Goal: Check status: Check status

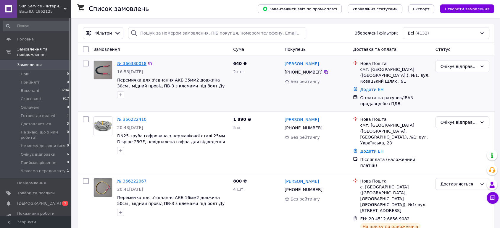
click at [130, 65] on link "№ 366330018" at bounding box center [131, 63] width 29 height 5
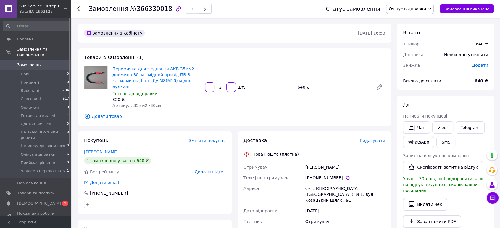
click at [277, 61] on div "Товари в замовленні (1) Перемичка для з'єднання АКБ 35мм2 довжина 30см , мідний…" at bounding box center [234, 86] width 313 height 77
drag, startPoint x: 113, startPoint y: 63, endPoint x: 182, endPoint y: 65, distance: 69.2
click at [182, 65] on div "Товари в замовленні (1) Перемичка для з'єднання АКБ 35мм2 довжина 30см , мідний…" at bounding box center [234, 86] width 313 height 77
copy link "Перемичка для з'єднання АКБ 35мм2"
click at [140, 10] on span "№366330018" at bounding box center [151, 8] width 42 height 7
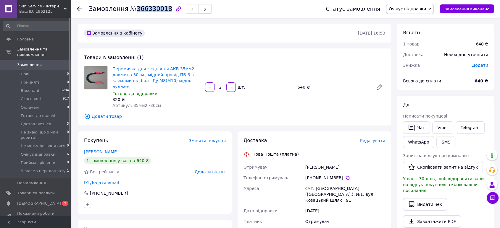
click at [140, 10] on span "№366330018" at bounding box center [151, 8] width 42 height 7
copy span "366330018"
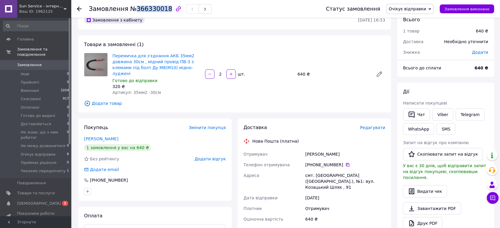
scroll to position [33, 0]
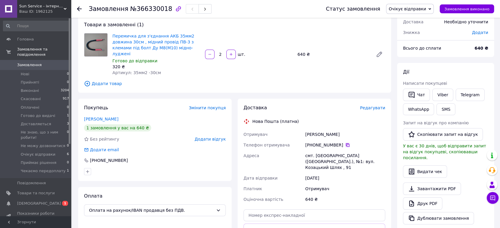
click at [346, 143] on icon at bounding box center [348, 145] width 4 height 4
click at [317, 129] on div "Боднарук Дмитро" at bounding box center [345, 134] width 82 height 11
click at [316, 129] on div "Боднарук Дмитро" at bounding box center [345, 134] width 82 height 11
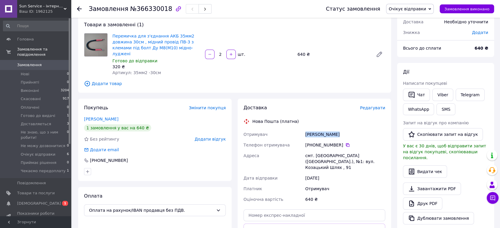
copy div "Боднарук Дмитро"
click at [334, 129] on div "Боднарук Дмитро" at bounding box center [345, 134] width 82 height 11
click at [323, 150] on div "смт. Вороновиця (Вінницька обл.), №1: вул. Козацький Шлях , 91" at bounding box center [345, 161] width 82 height 22
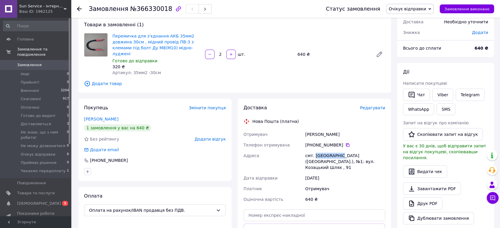
copy div "Вороновиця"
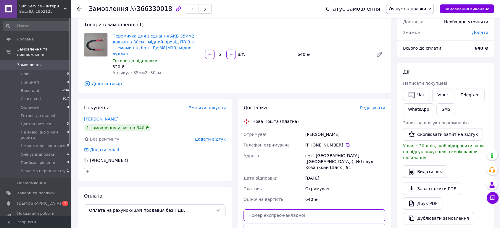
click at [302, 210] on input "text" at bounding box center [314, 216] width 142 height 12
paste input "20451269182557"
type input "20451269182557"
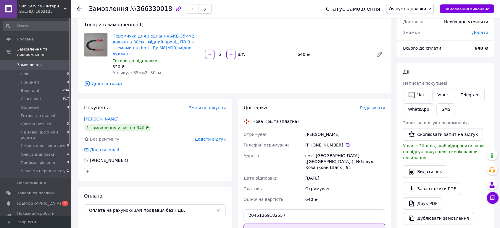
click at [327, 224] on button "Передати номер" at bounding box center [314, 230] width 142 height 12
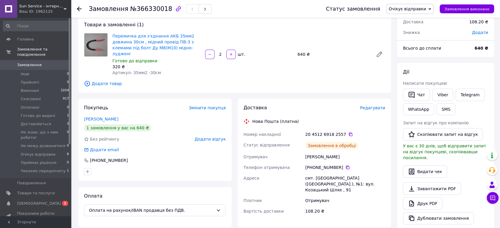
click at [346, 41] on div "Перемичка для з'єднання АКБ 35мм2 довжина 30см , мідний провід ПВ-3 з клемами п…" at bounding box center [248, 54] width 277 height 45
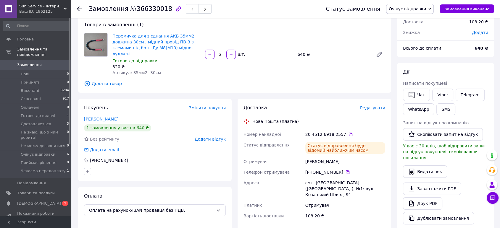
click at [78, 7] on icon at bounding box center [79, 9] width 5 height 5
